Goal: Find specific page/section: Find specific page/section

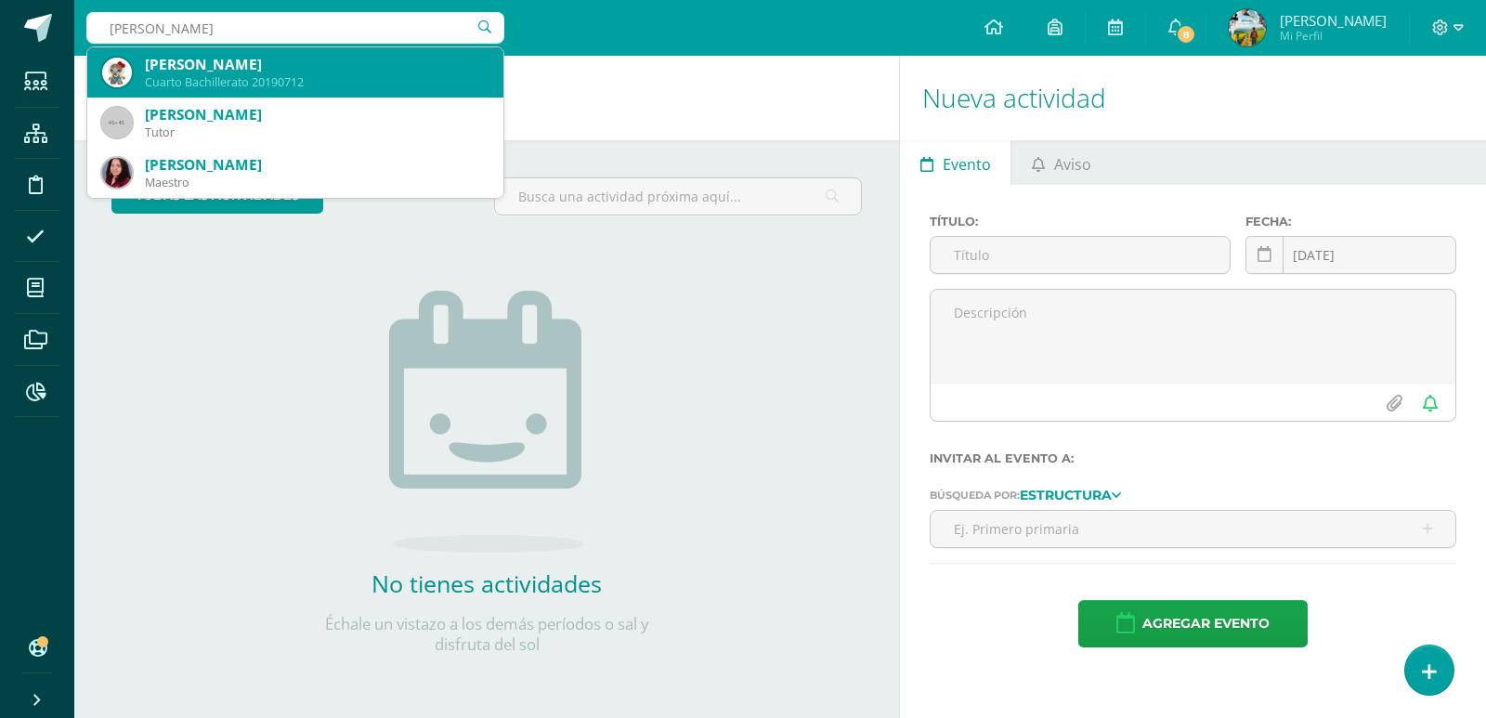
click at [353, 74] on div "Cuarto Bachillerato 20190712" at bounding box center [317, 82] width 344 height 16
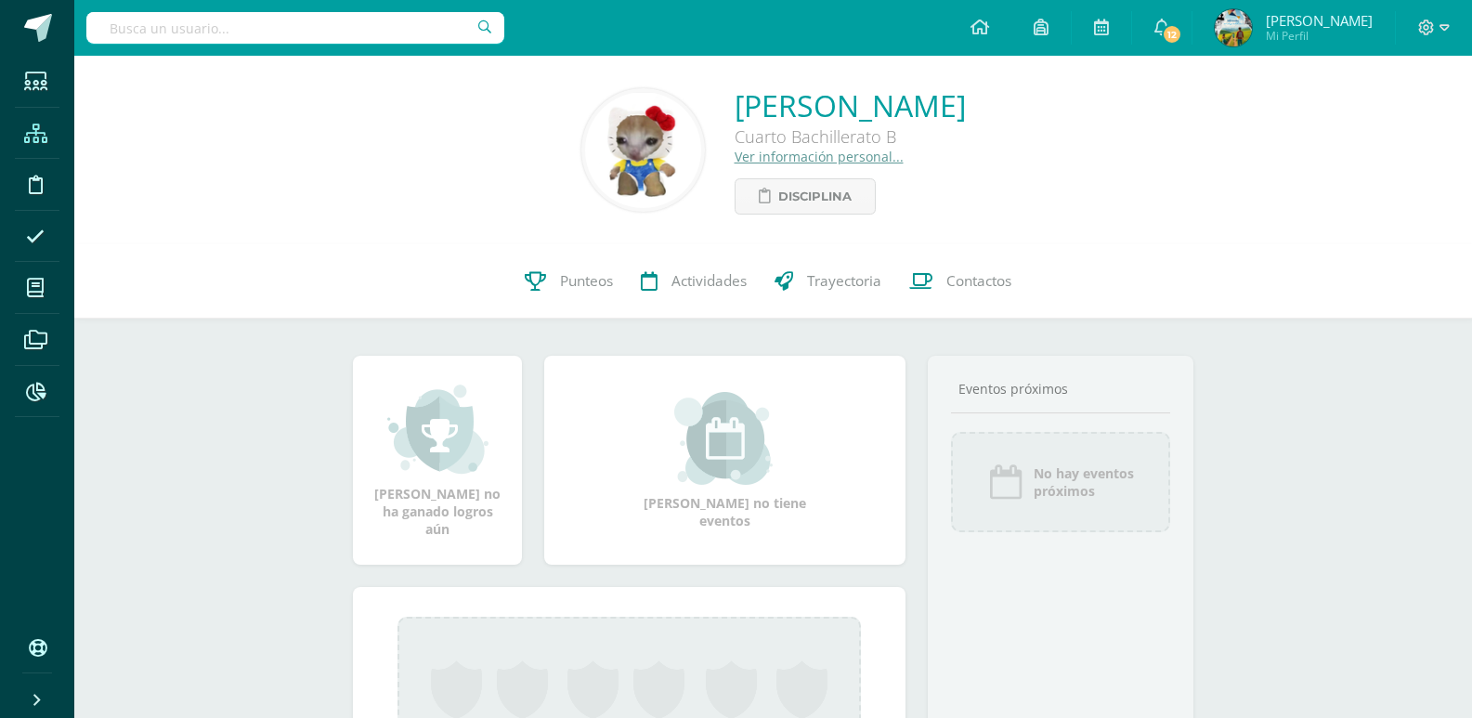
click at [42, 129] on icon at bounding box center [35, 133] width 23 height 19
